Goal: Obtain resource: Download file/media

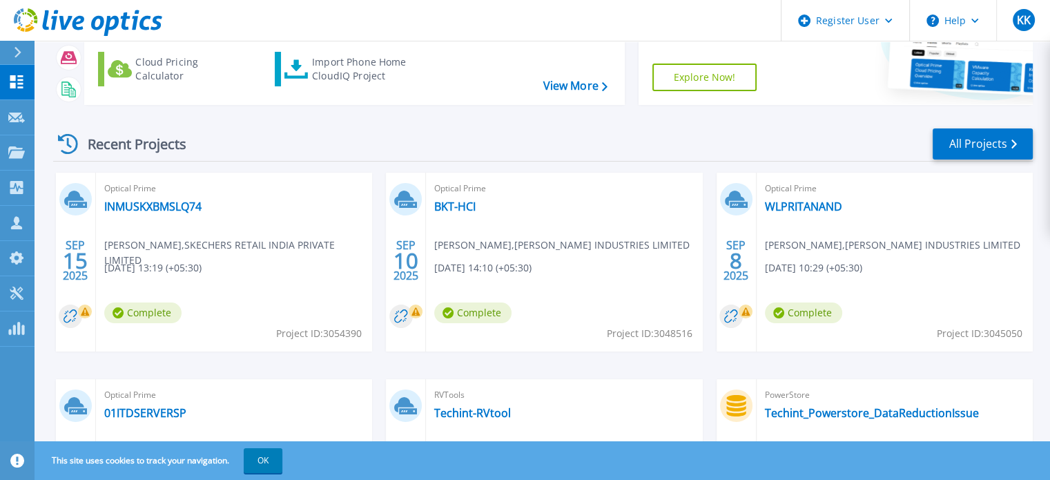
scroll to position [133, 0]
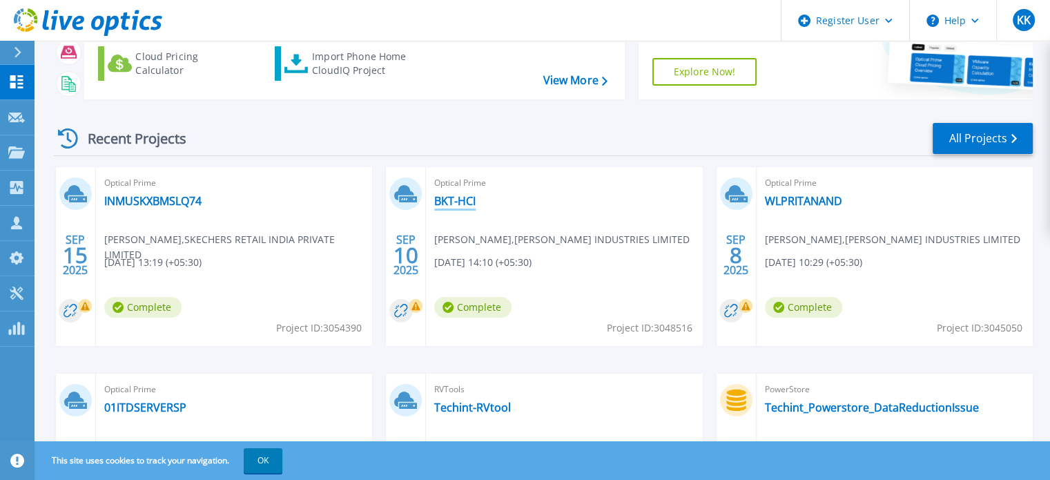
click at [462, 200] on link "BKT-HCI" at bounding box center [454, 201] width 41 height 14
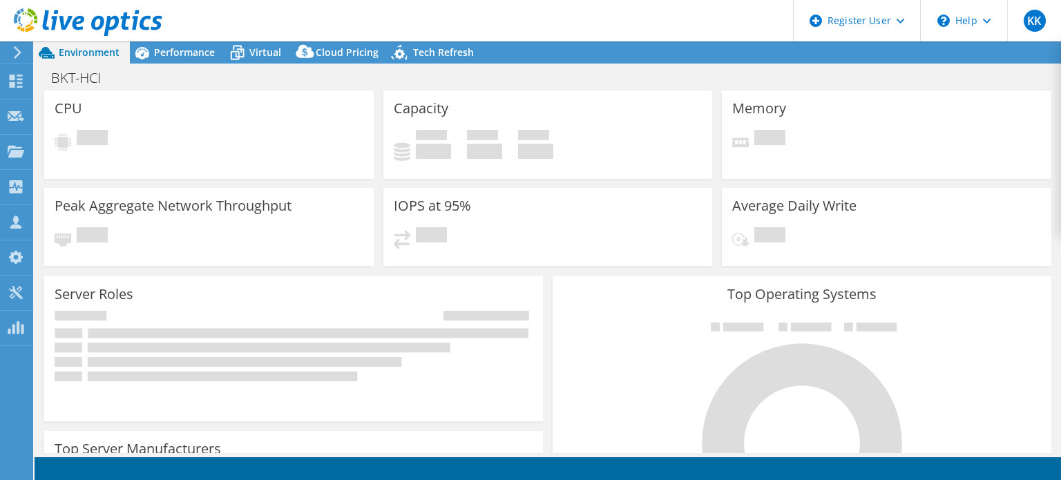
select select "USD"
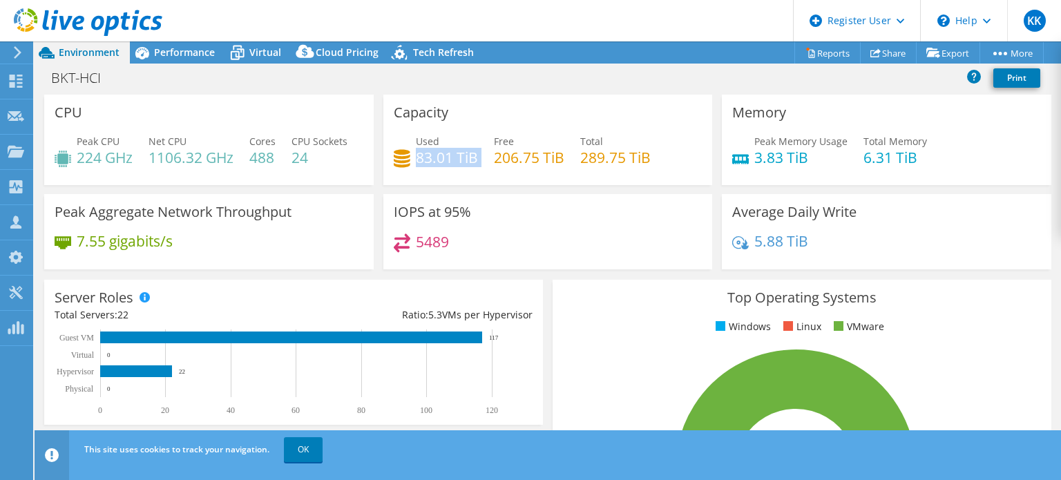
drag, startPoint x: 414, startPoint y: 156, endPoint x: 481, endPoint y: 162, distance: 67.3
click at [481, 162] on div "Used 83.01 TiB Free 206.75 TiB Total 289.75 TiB" at bounding box center [548, 156] width 309 height 45
drag, startPoint x: 492, startPoint y: 154, endPoint x: 541, endPoint y: 160, distance: 49.3
click at [541, 160] on h4 "206.75 TiB" at bounding box center [529, 157] width 70 height 15
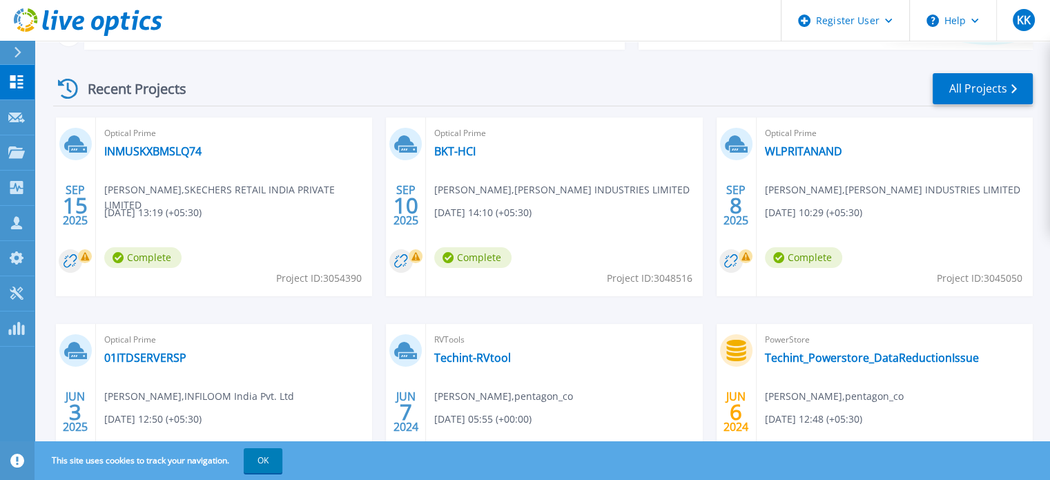
scroll to position [182, 0]
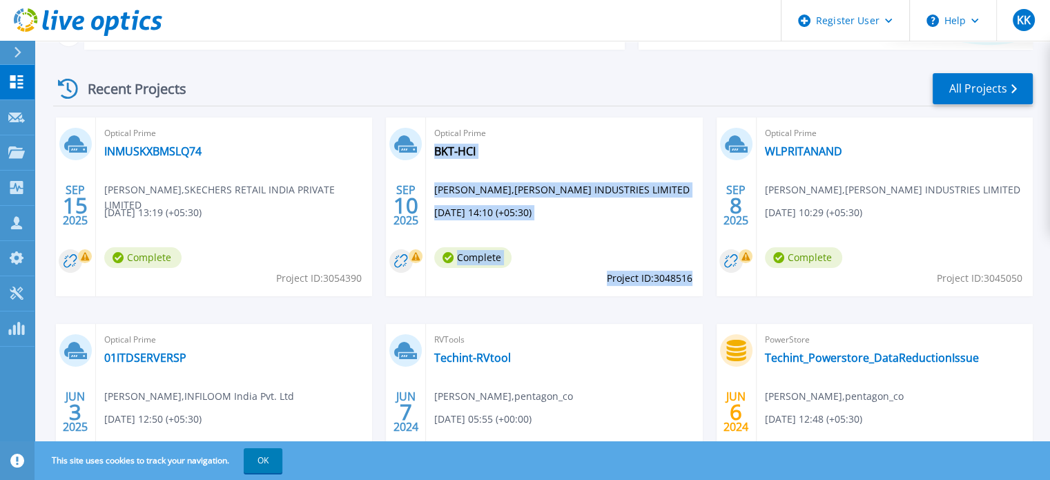
drag, startPoint x: 600, startPoint y: 273, endPoint x: 691, endPoint y: 278, distance: 90.6
click at [691, 278] on div "Optical Prime BKT-HCI Trilochan Rao , BALKRISHNA INDUSTRIES LIMITED 09/10/2025,…" at bounding box center [564, 206] width 276 height 179
click at [691, 278] on span "Project ID: 3048516" at bounding box center [650, 278] width 86 height 15
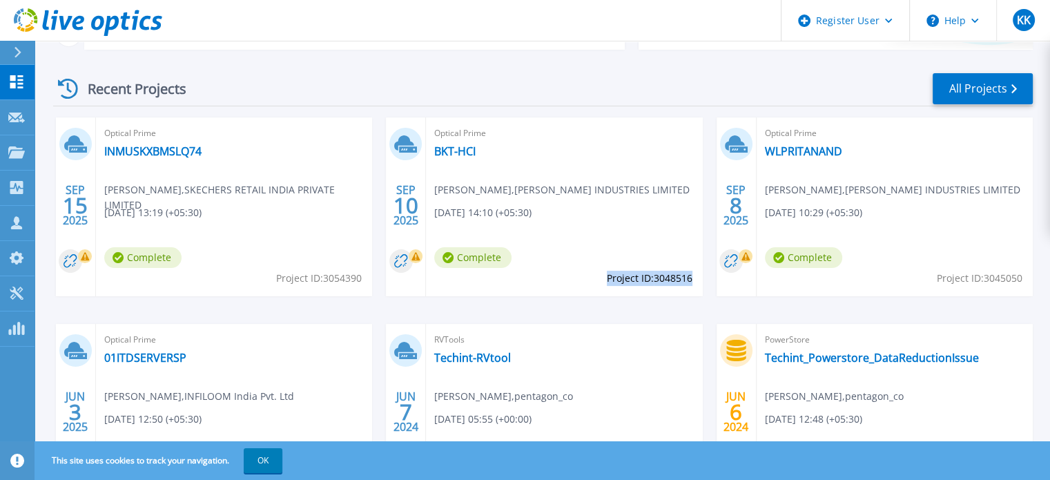
drag, startPoint x: 691, startPoint y: 278, endPoint x: 606, endPoint y: 276, distance: 84.3
click at [607, 276] on span "Project ID: 3048516" at bounding box center [650, 278] width 86 height 15
copy span "Project ID: 3048516"
click at [453, 151] on link "BKT-HCI" at bounding box center [454, 151] width 41 height 14
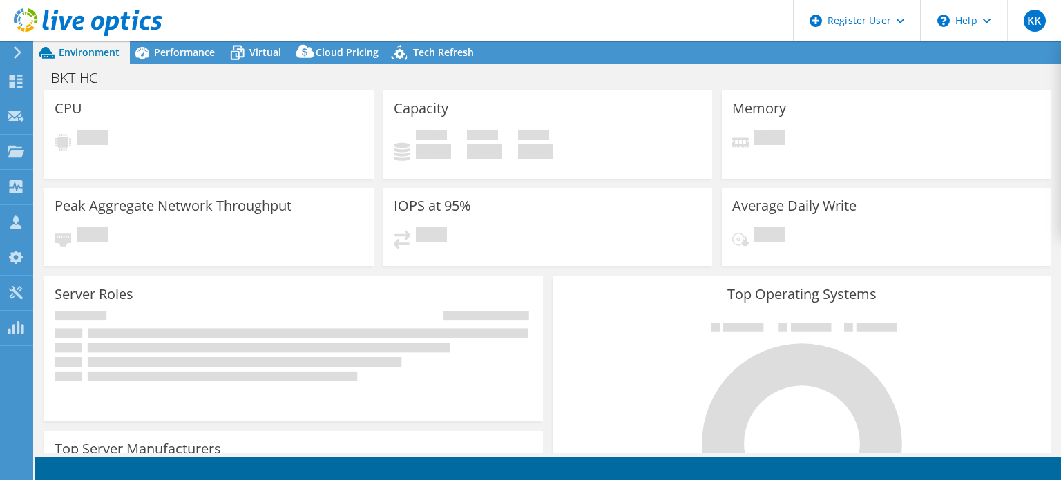
select select "USD"
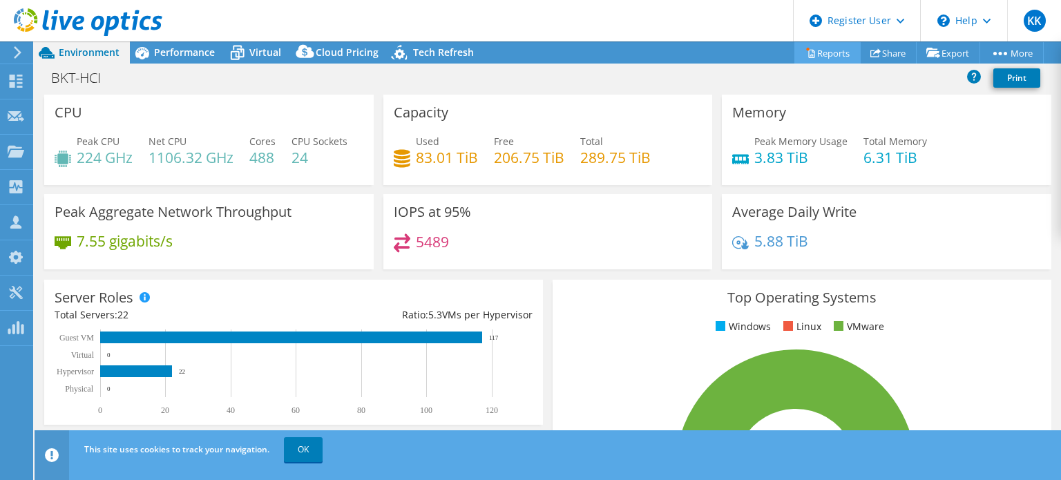
click at [824, 50] on link "Reports" at bounding box center [827, 52] width 66 height 21
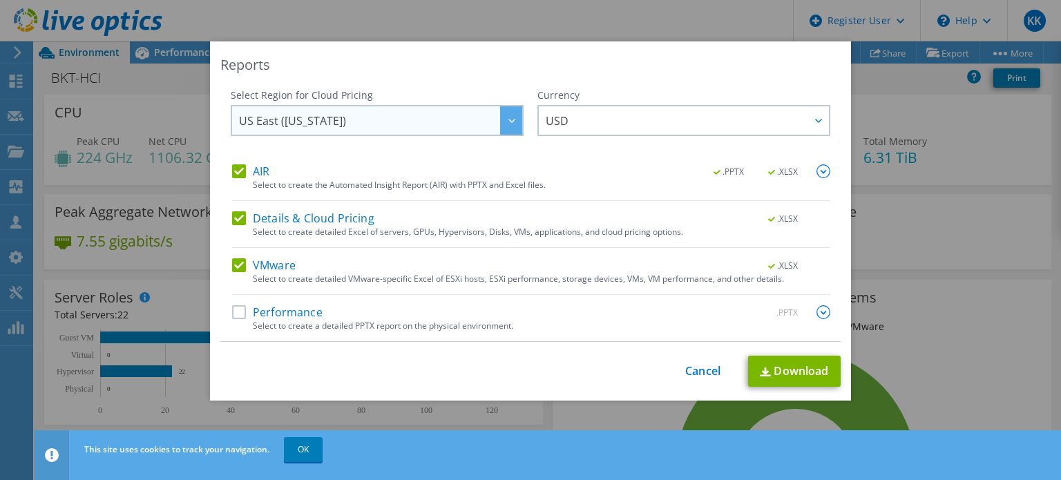
click at [500, 123] on div at bounding box center [511, 120] width 22 height 28
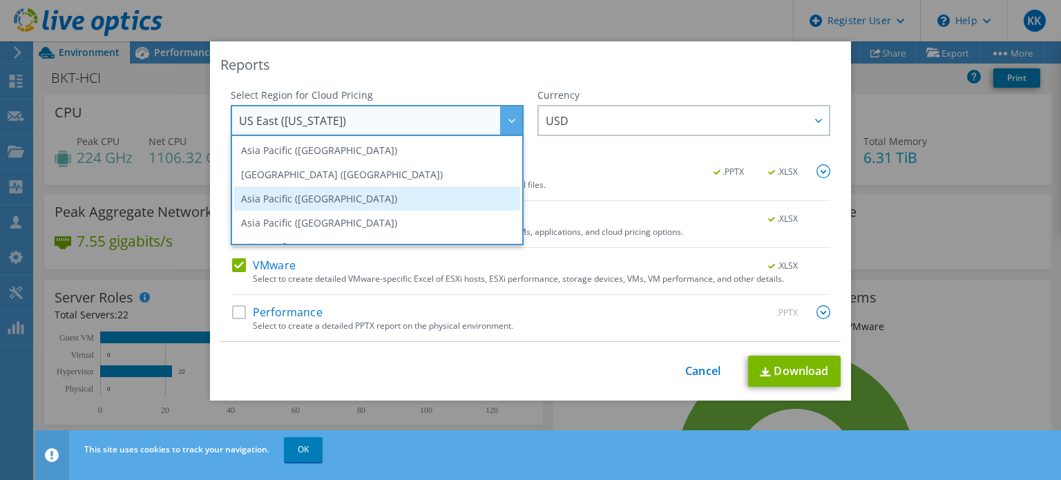
scroll to position [3, 0]
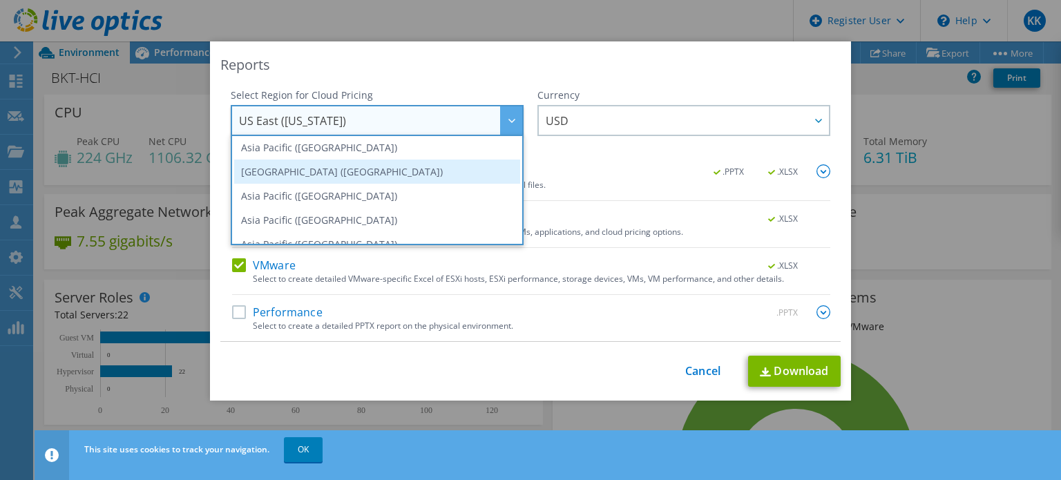
click at [407, 166] on li "[GEOGRAPHIC_DATA] ([GEOGRAPHIC_DATA])" at bounding box center [377, 172] width 286 height 24
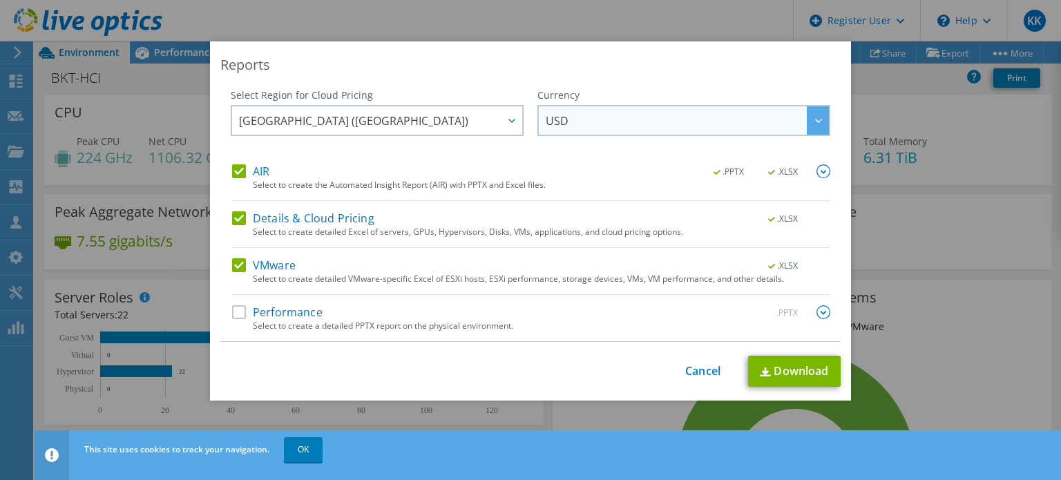
click at [645, 122] on span "USD" at bounding box center [687, 120] width 283 height 28
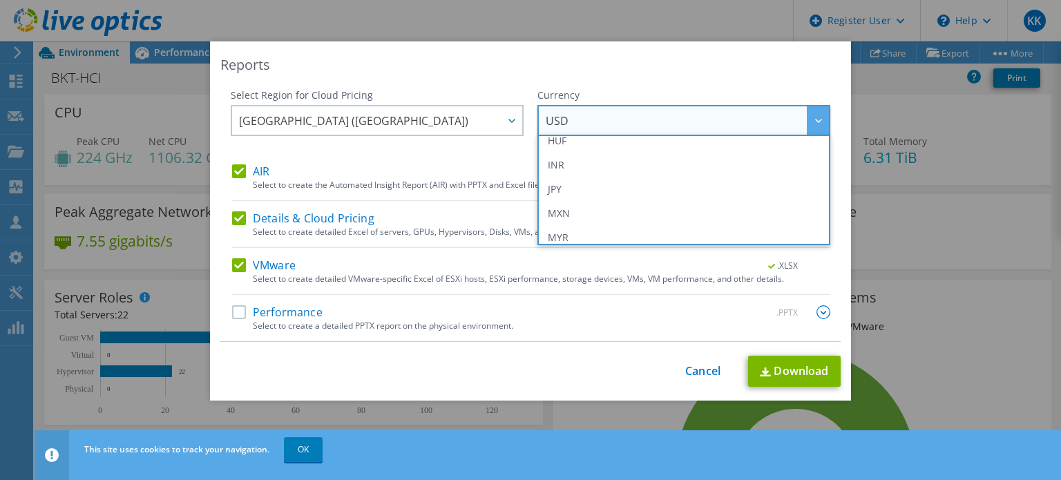
scroll to position [279, 0]
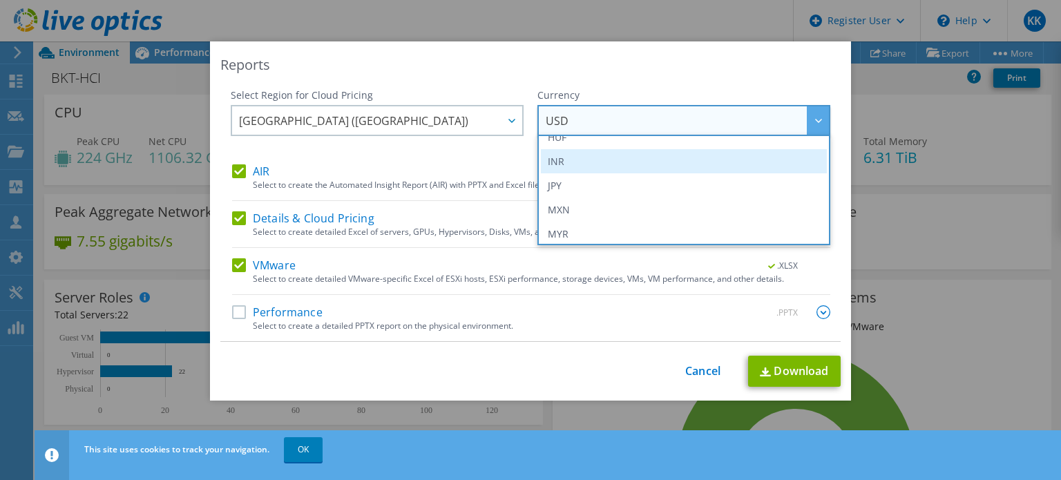
click at [595, 157] on li "INR" at bounding box center [684, 161] width 286 height 24
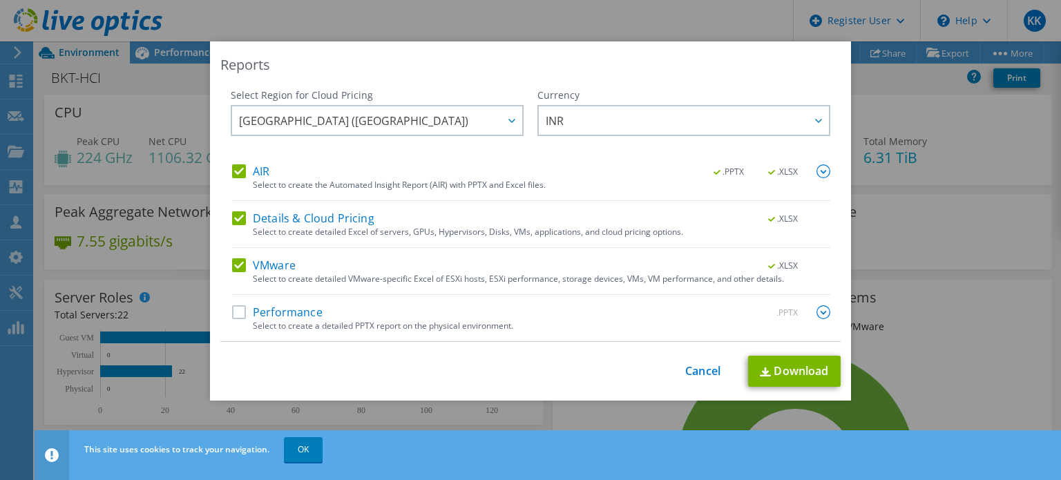
click at [232, 316] on label "Performance" at bounding box center [277, 312] width 90 height 14
click at [0, 0] on input "Performance" at bounding box center [0, 0] width 0 height 0
click at [801, 367] on link "Download" at bounding box center [794, 371] width 93 height 31
click at [919, 204] on div "Reports Select Region for Cloud Pricing Asia Pacific (Hong Kong) Asia Pacific (…" at bounding box center [530, 239] width 1061 height 397
